Goal: Task Accomplishment & Management: Manage account settings

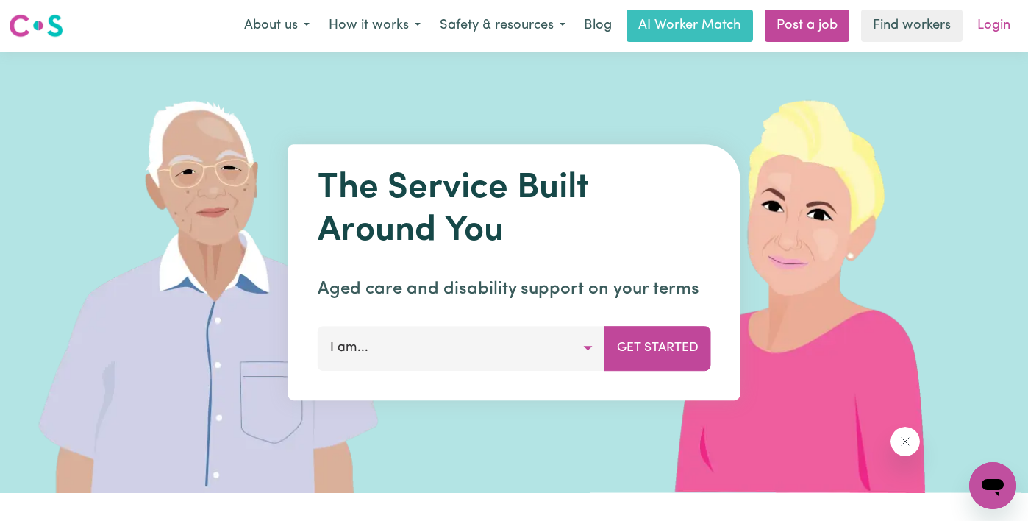
click at [999, 26] on link "Login" at bounding box center [994, 26] width 51 height 32
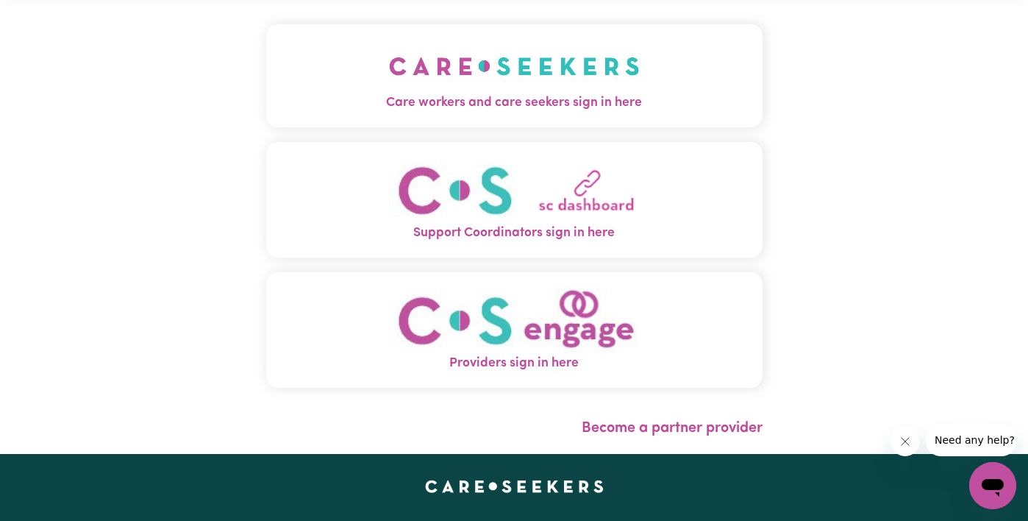
scroll to position [131, 0]
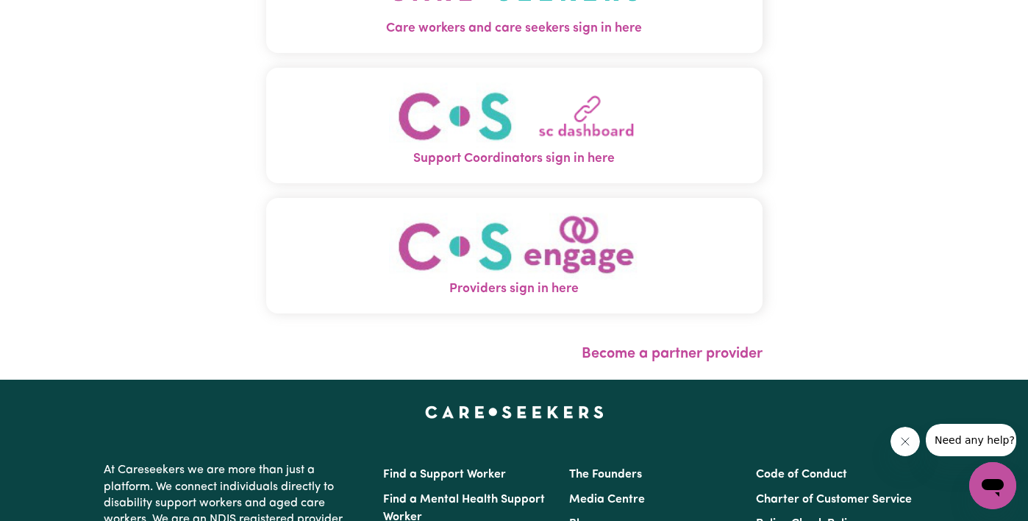
click at [505, 244] on img "Providers sign in here" at bounding box center [514, 246] width 251 height 67
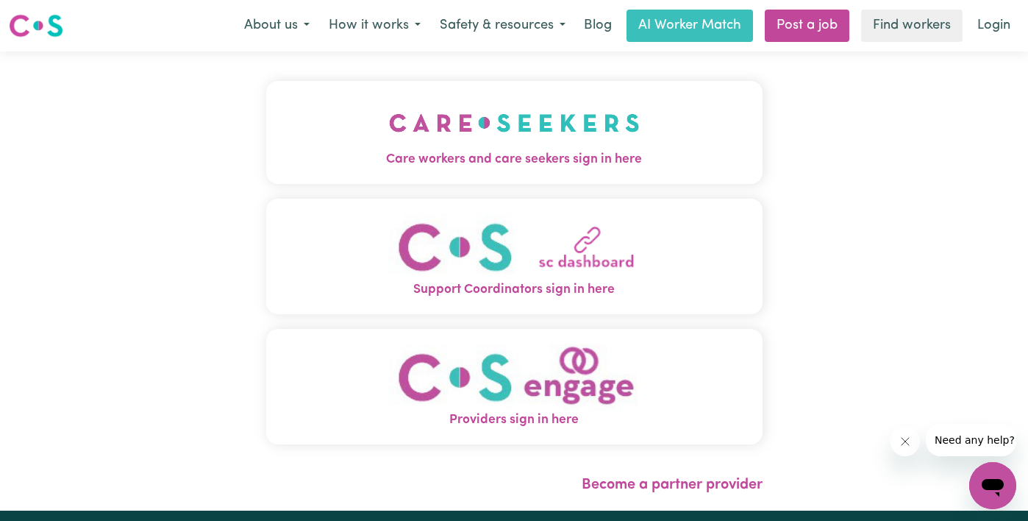
click at [453, 113] on img "Care workers and care seekers sign in here" at bounding box center [514, 123] width 251 height 54
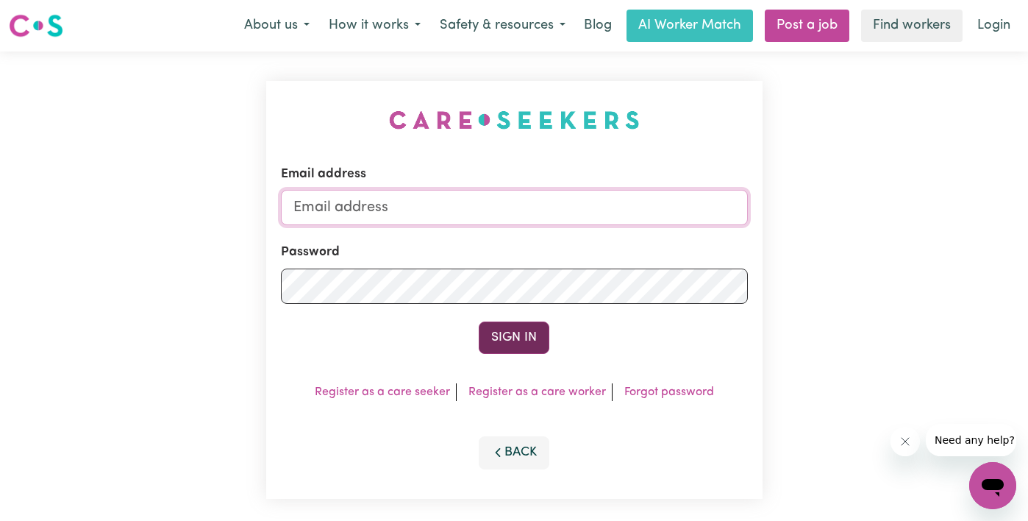
type input "admin@careseekers.com.au"
click at [540, 344] on button "Sign In" at bounding box center [514, 337] width 71 height 32
